Goal: Transaction & Acquisition: Obtain resource

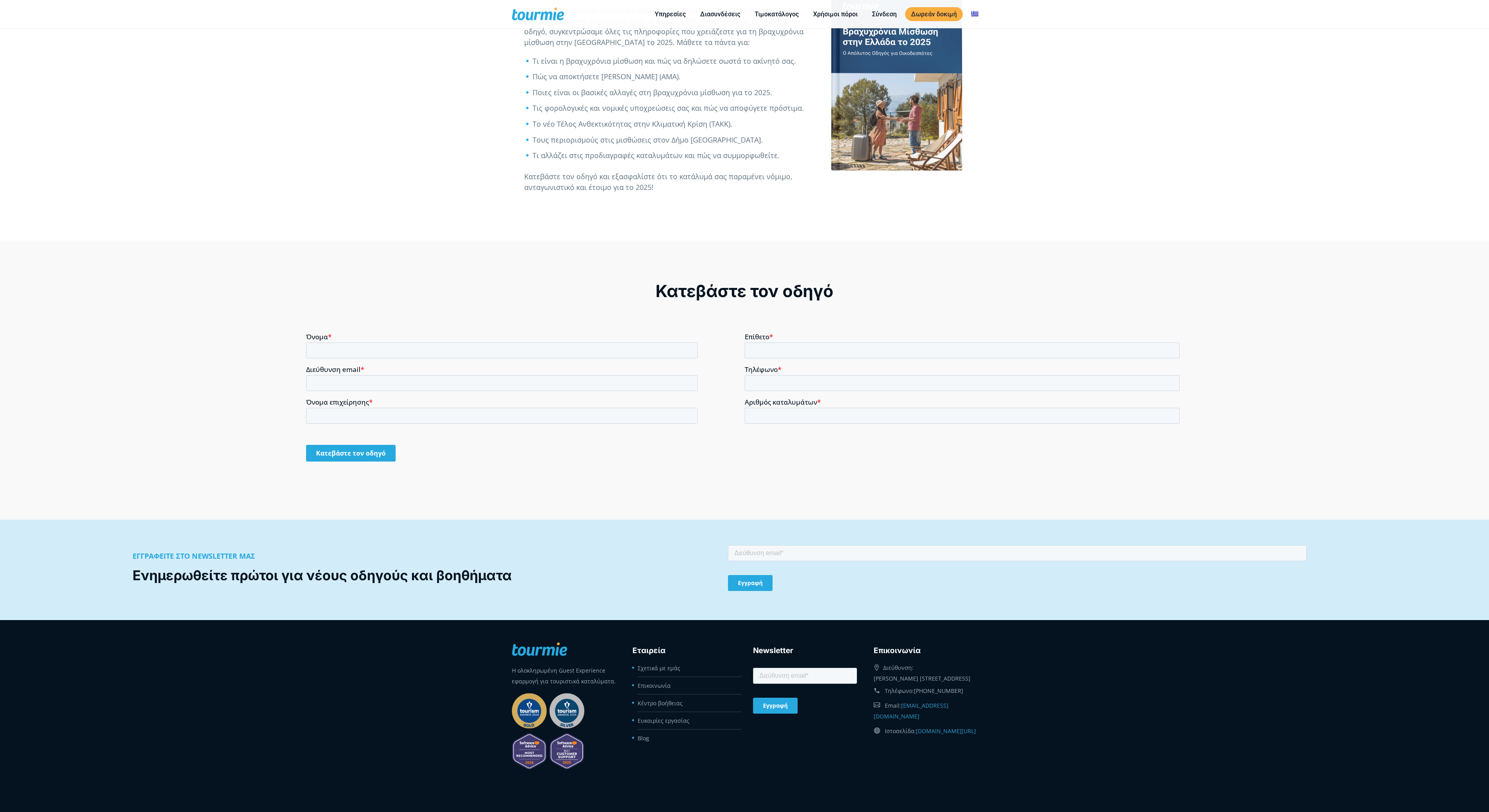
scroll to position [976, 0]
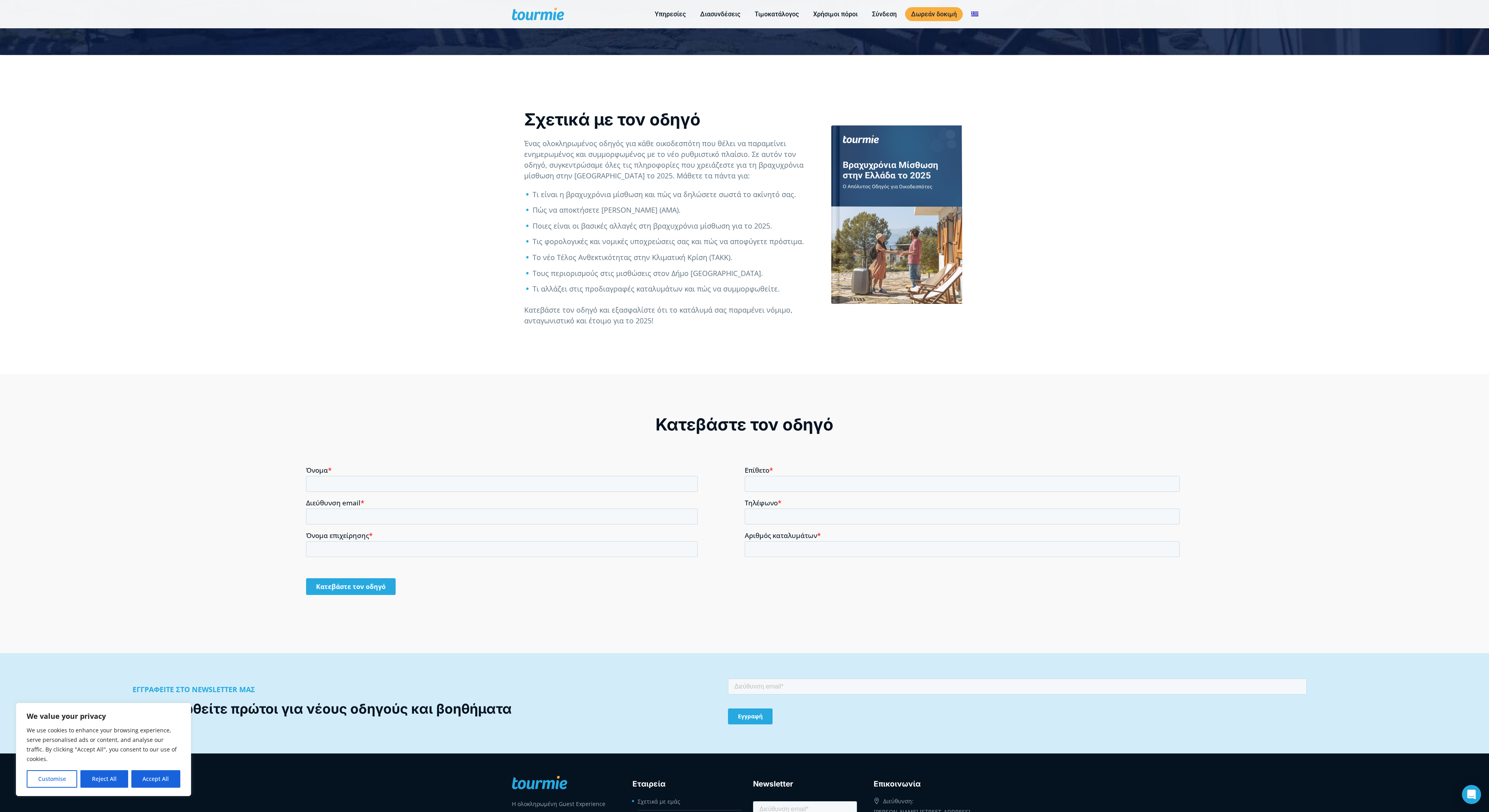
scroll to position [750, 0]
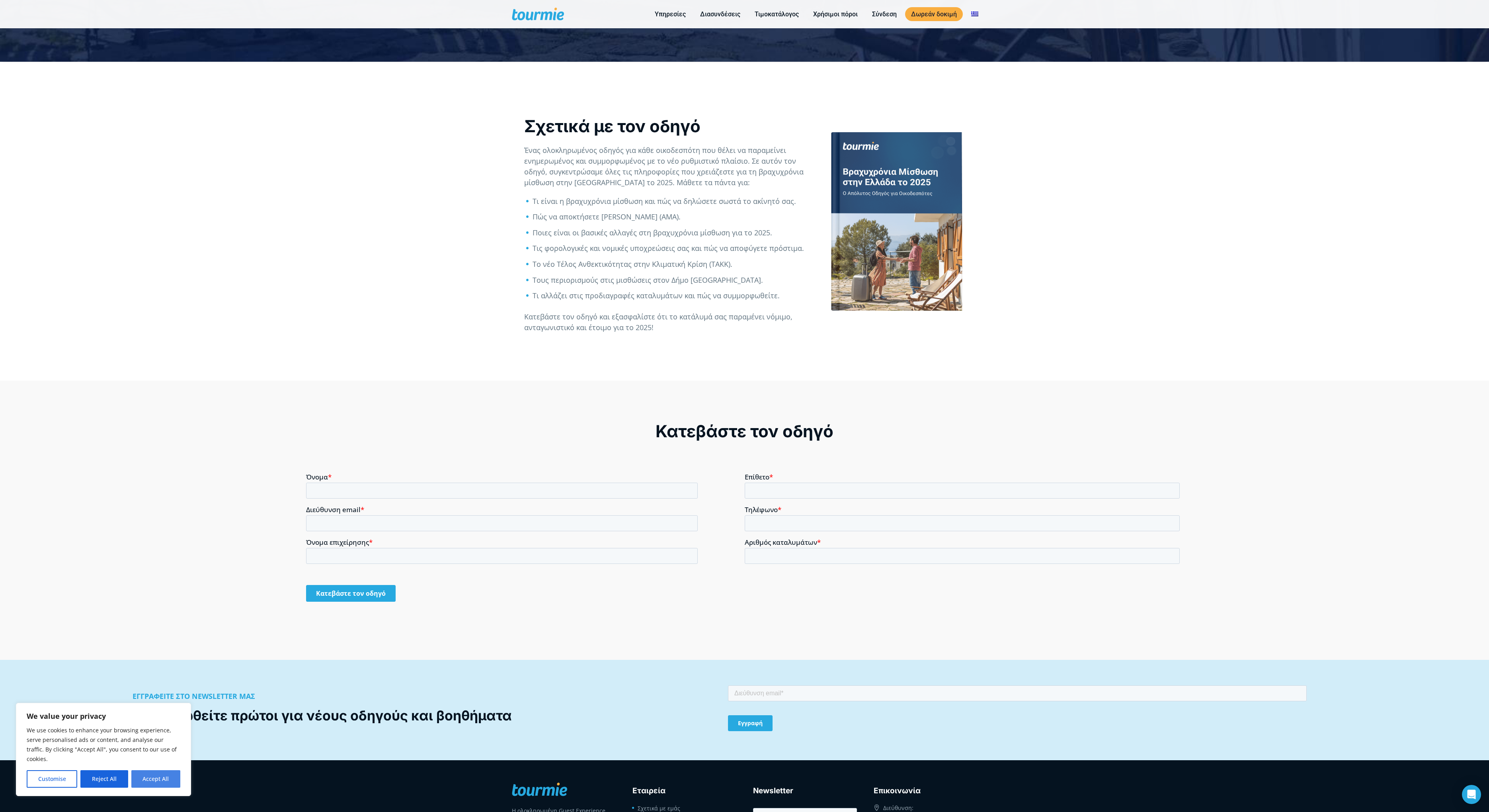
click at [154, 781] on button "Accept All" at bounding box center [155, 779] width 49 height 17
checkbox input "true"
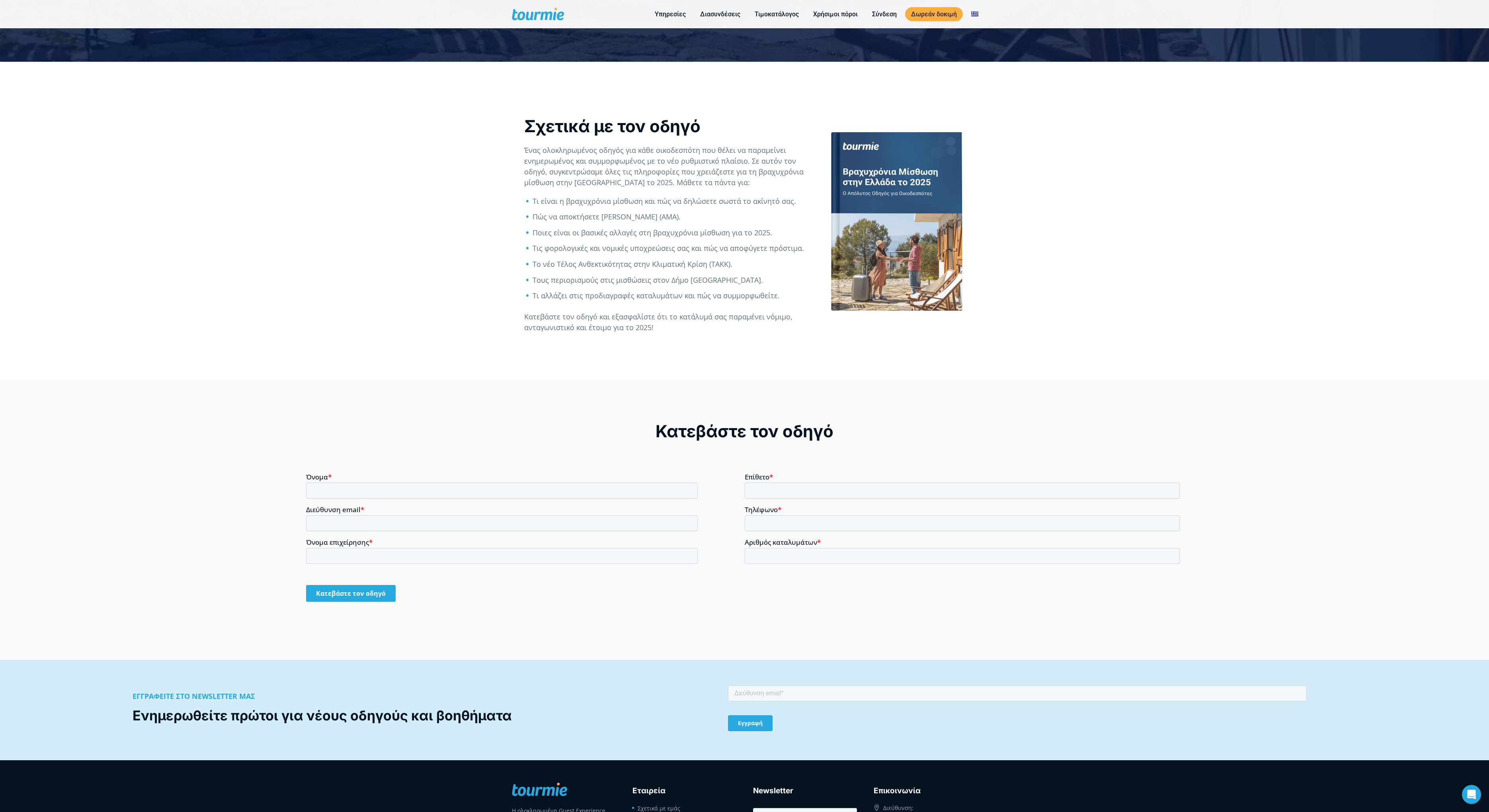
scroll to position [0, 0]
click at [416, 486] on input "Όνομα *" at bounding box center [501, 490] width 391 height 16
type input "ΚΑΤΕΡΙΝΑ"
type input "ΝΤΟΒΙΝΟΥ"
type input "[EMAIL_ADDRESS][DOMAIN_NAME]"
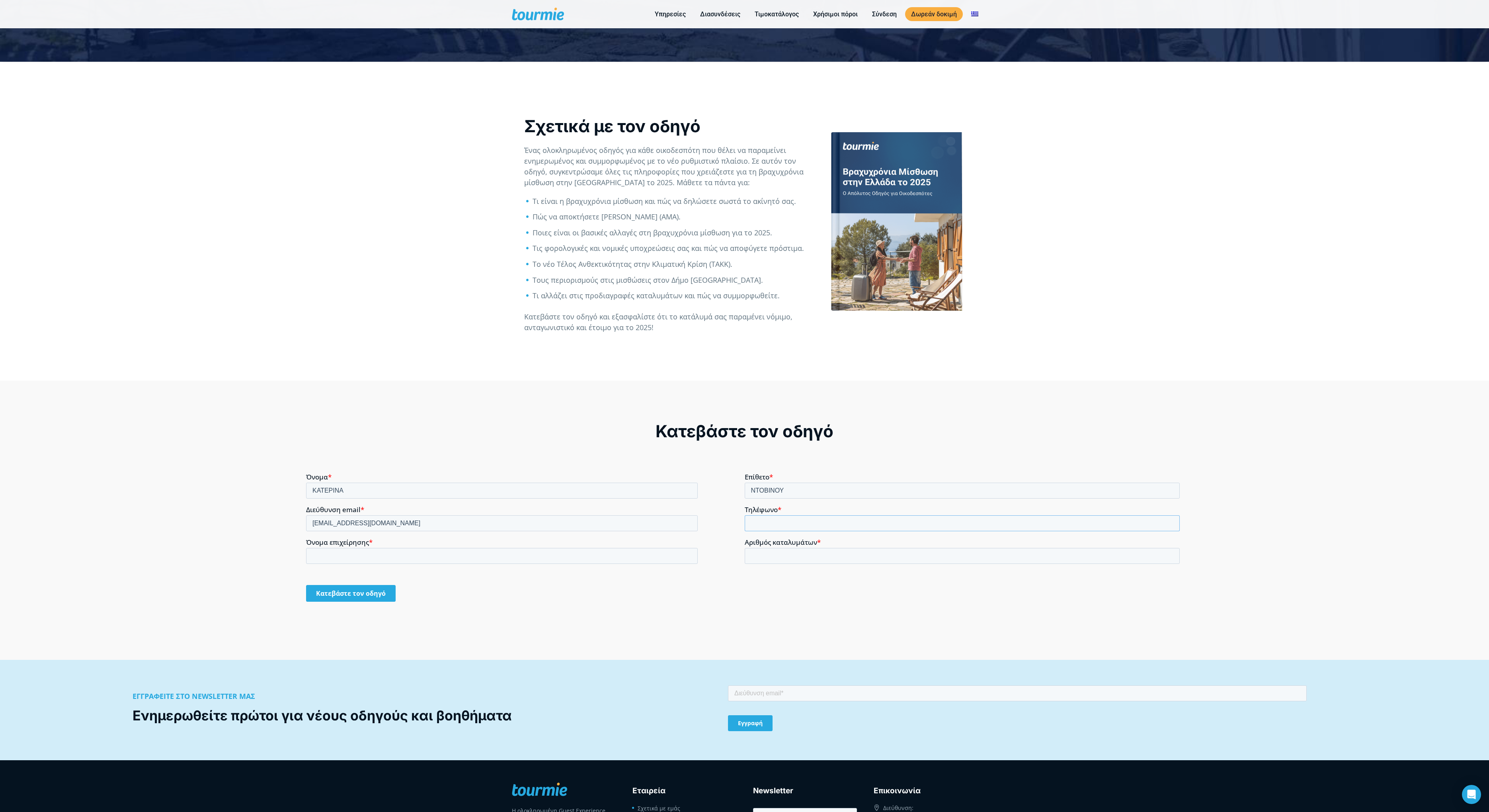
type input "[PHONE_NUMBER]"
click at [341, 598] on input "Κατεβάστε τον οδηγό" at bounding box center [350, 593] width 89 height 17
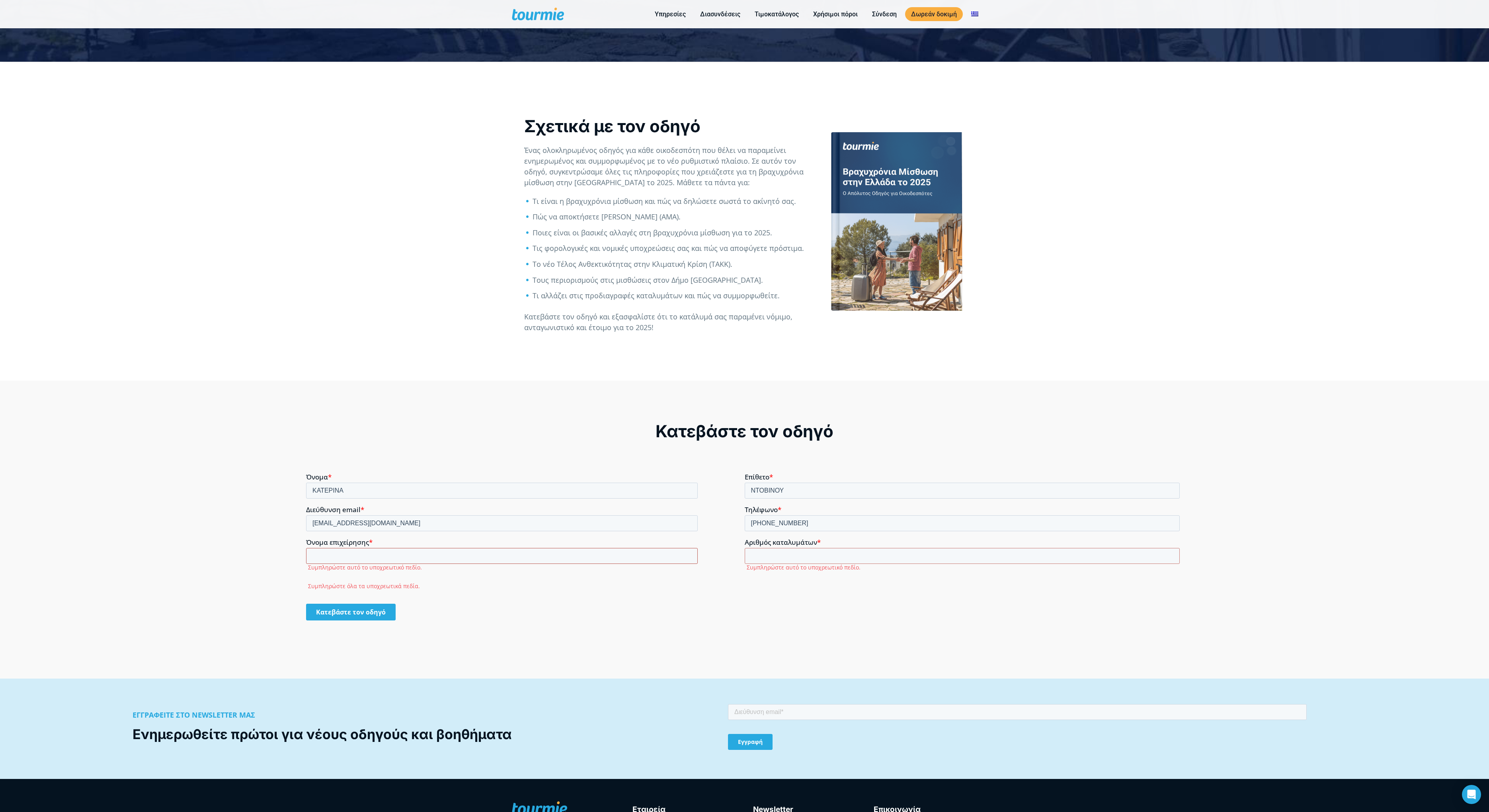
click at [343, 558] on input "Όνομα επιχείρησης *" at bounding box center [501, 556] width 391 height 16
type input "Α"
click at [784, 549] on input "Αριθμός καταλυμάτων *" at bounding box center [962, 556] width 436 height 16
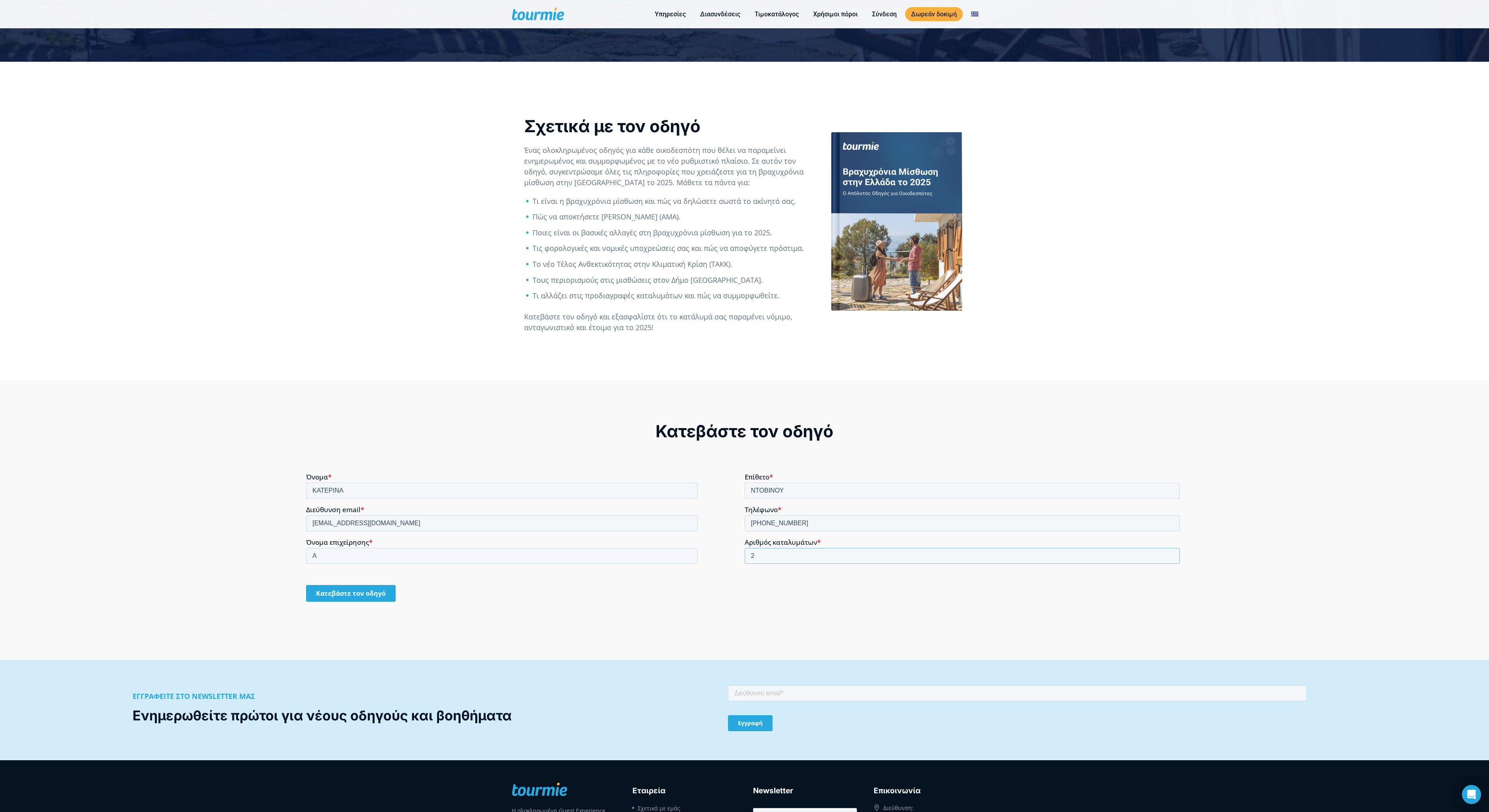
type input "2"
click at [352, 597] on input "Κατεβάστε τον οδηγό" at bounding box center [350, 593] width 89 height 17
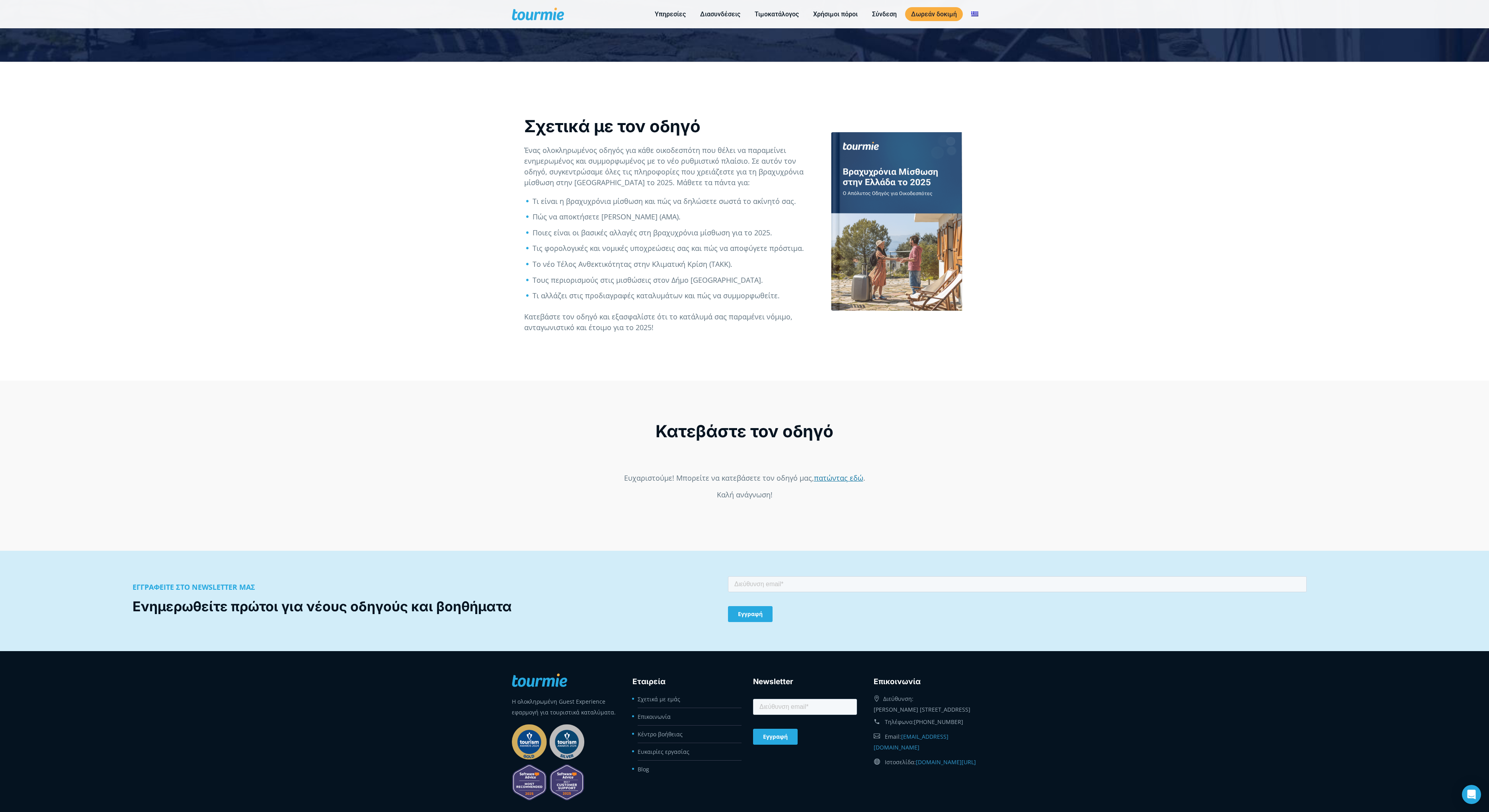
click at [834, 477] on link "πατώντας εδώ" at bounding box center [839, 477] width 49 height 9
